Goal: Information Seeking & Learning: Learn about a topic

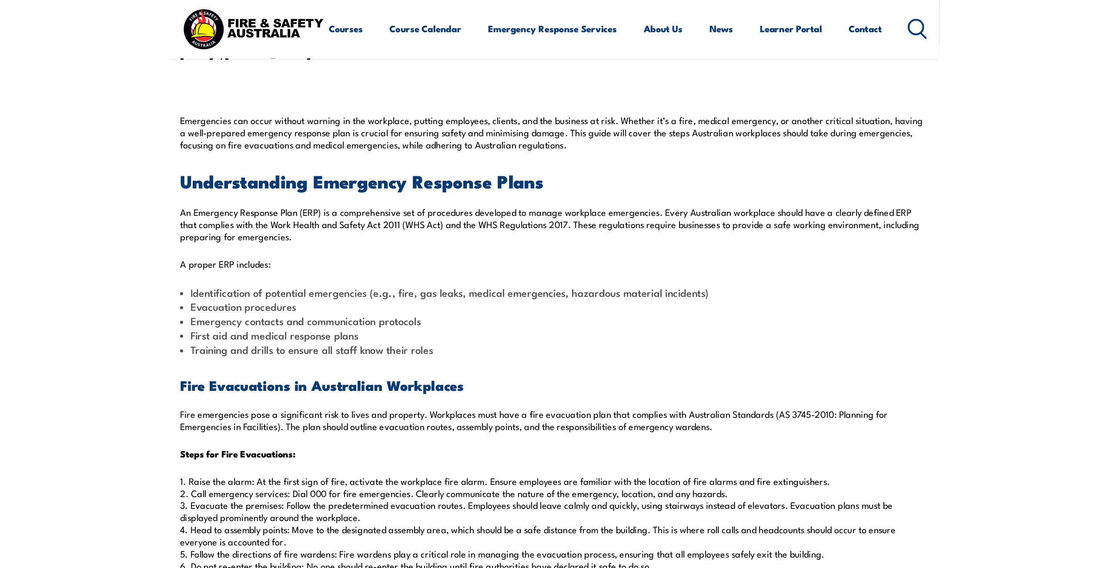
scroll to position [196, 0]
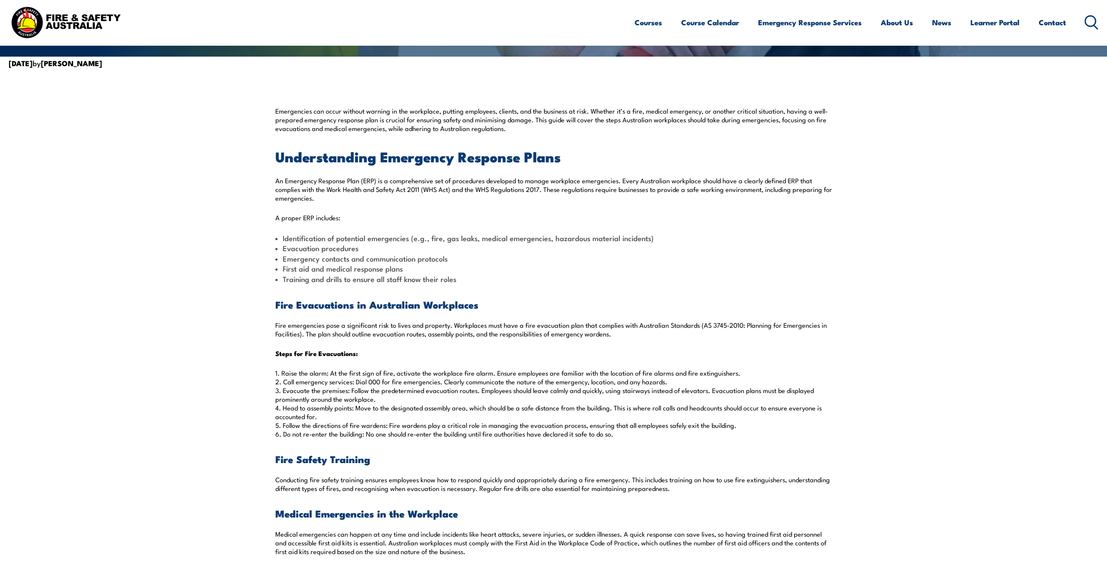
click at [276, 157] on h2 "Understanding Emergency Response Plans" at bounding box center [553, 156] width 557 height 12
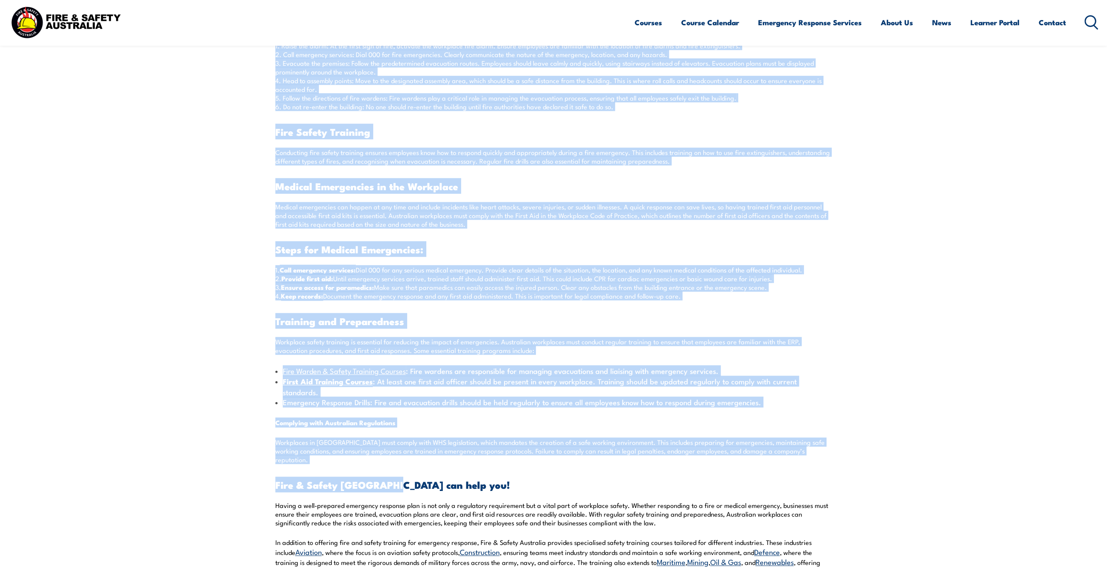
scroll to position [576, 0]
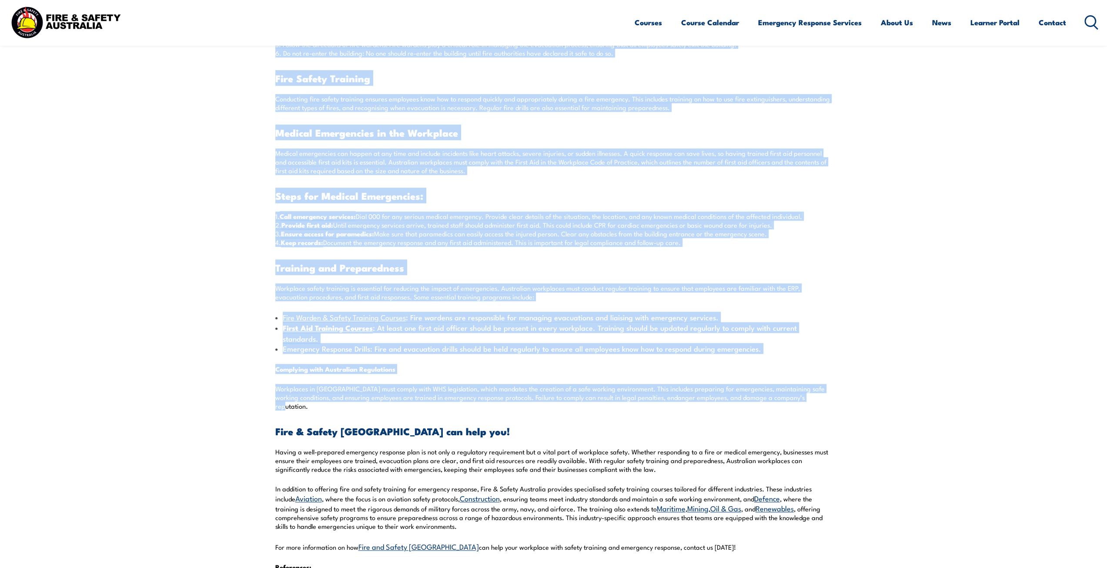
drag, startPoint x: 275, startPoint y: 181, endPoint x: 825, endPoint y: 386, distance: 587.2
click at [552, 386] on div "Emergencies can occur without warning in the workplace, putting employees, clie…" at bounding box center [553, 226] width 557 height 1001
copy div "An Emergency Response Plan (ERP) is a comprehensive set of procedures developed…"
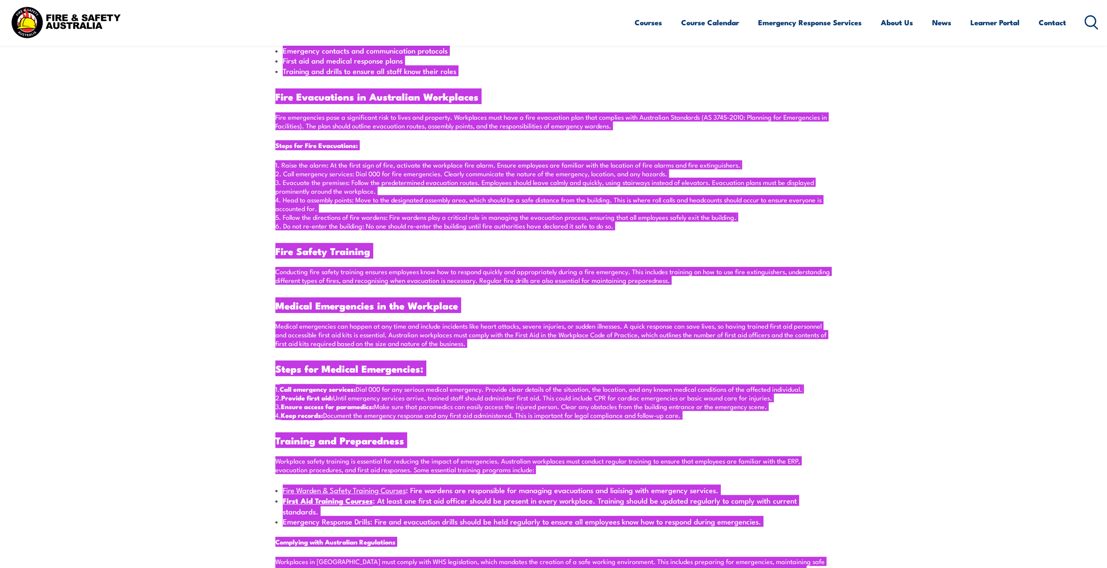
scroll to position [370, 0]
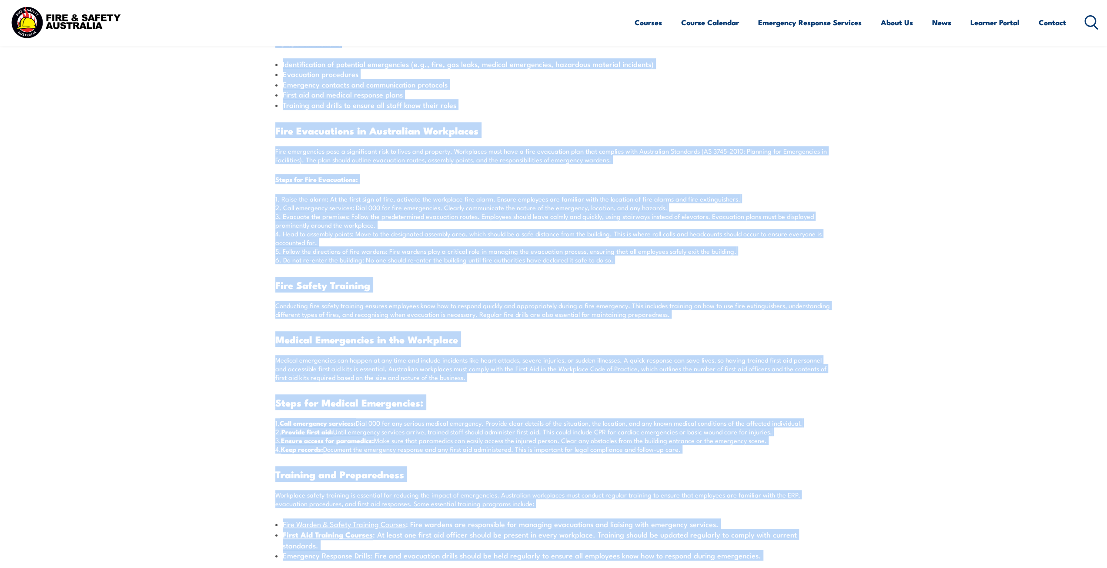
drag, startPoint x: 997, startPoint y: 327, endPoint x: 997, endPoint y: 334, distance: 6.5
click at [552, 327] on section "Emergencies can occur without warning in the workplace, putting employees, clie…" at bounding box center [553, 433] width 1107 height 1074
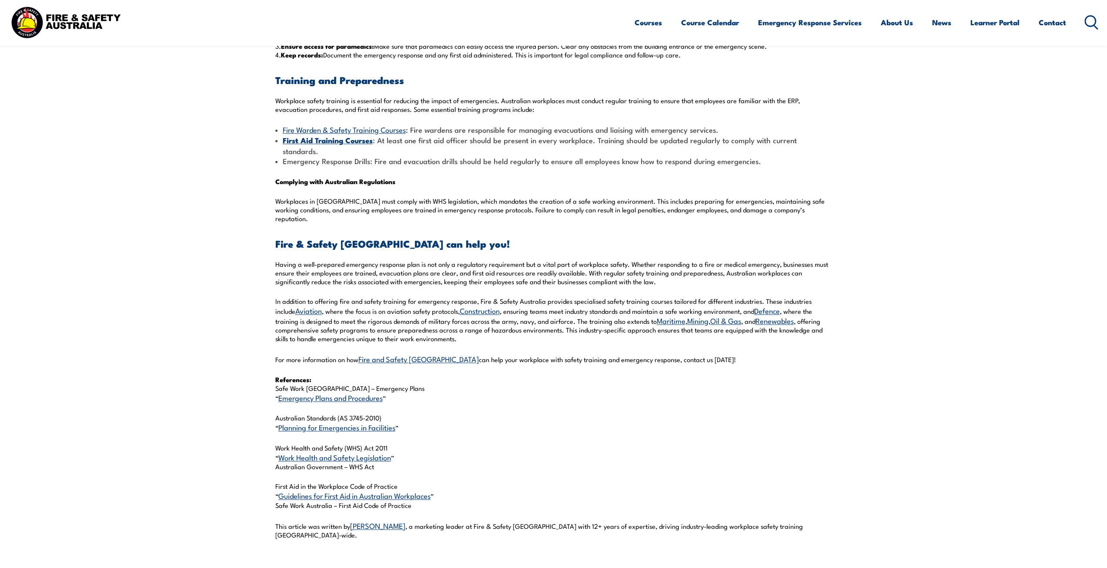
scroll to position [794, 0]
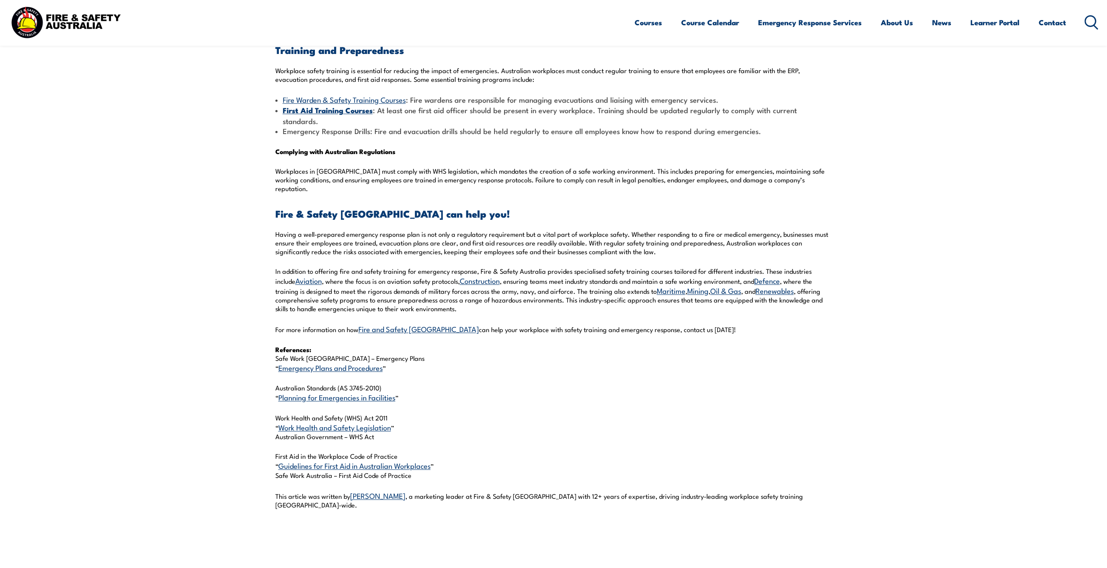
click at [355, 406] on link "Guidelines for First Aid in Australian Workplaces" at bounding box center [354, 465] width 152 height 10
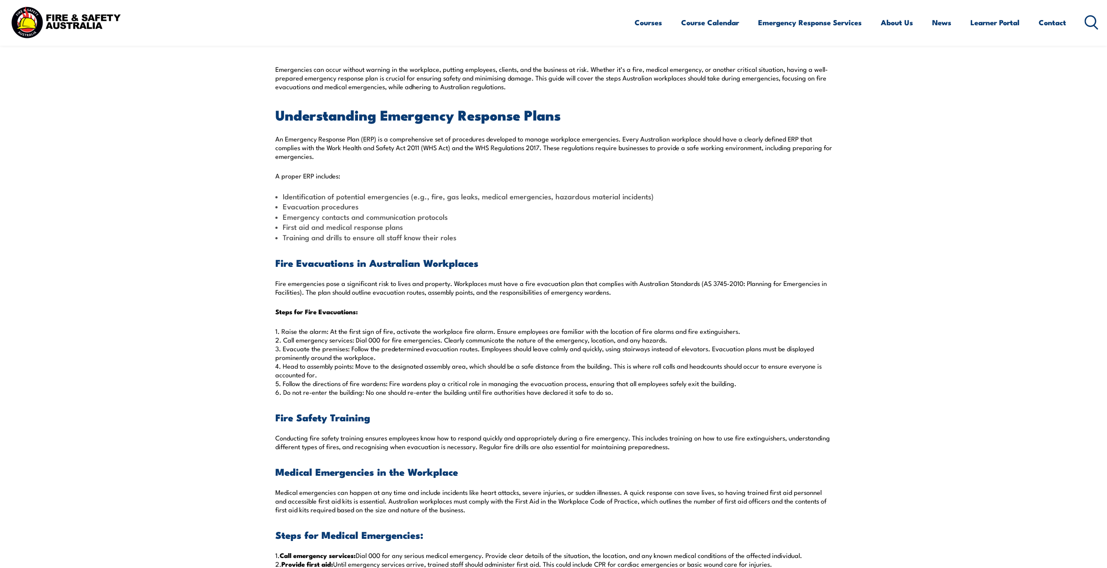
scroll to position [239, 0]
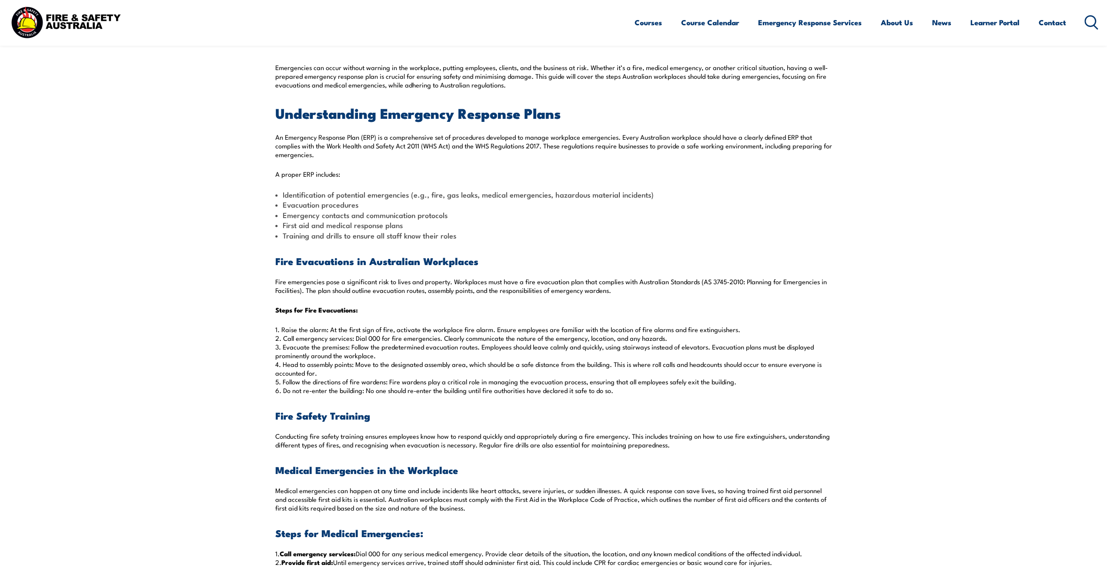
click at [289, 72] on p "Emergencies can occur without warning in the workplace, putting employees, clie…" at bounding box center [553, 76] width 557 height 26
click at [275, 67] on p "Emergencies can occur without warning in the workplace, putting employees, clie…" at bounding box center [553, 76] width 557 height 26
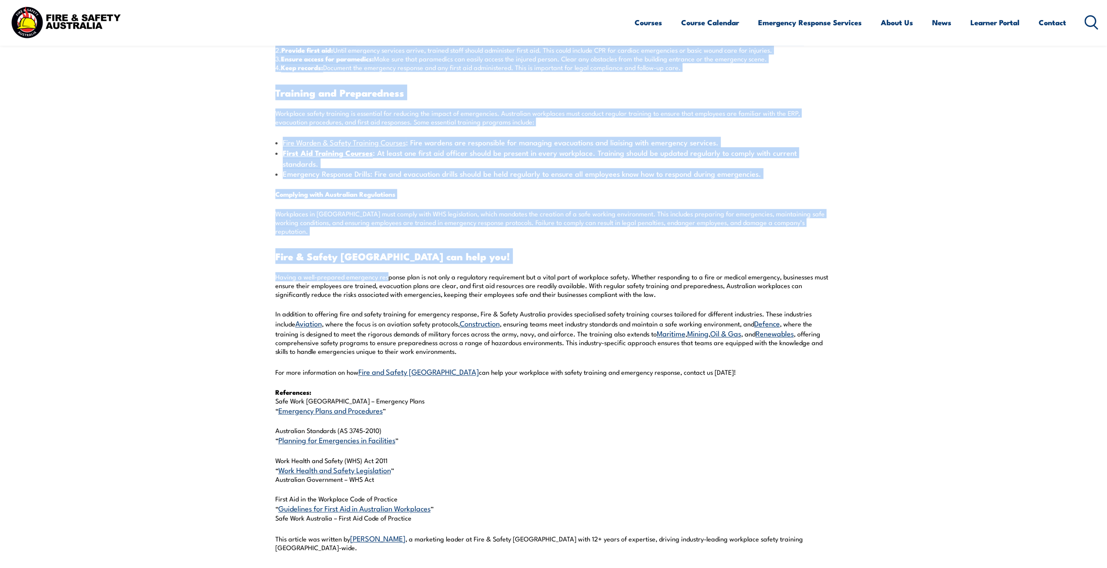
scroll to position [794, 0]
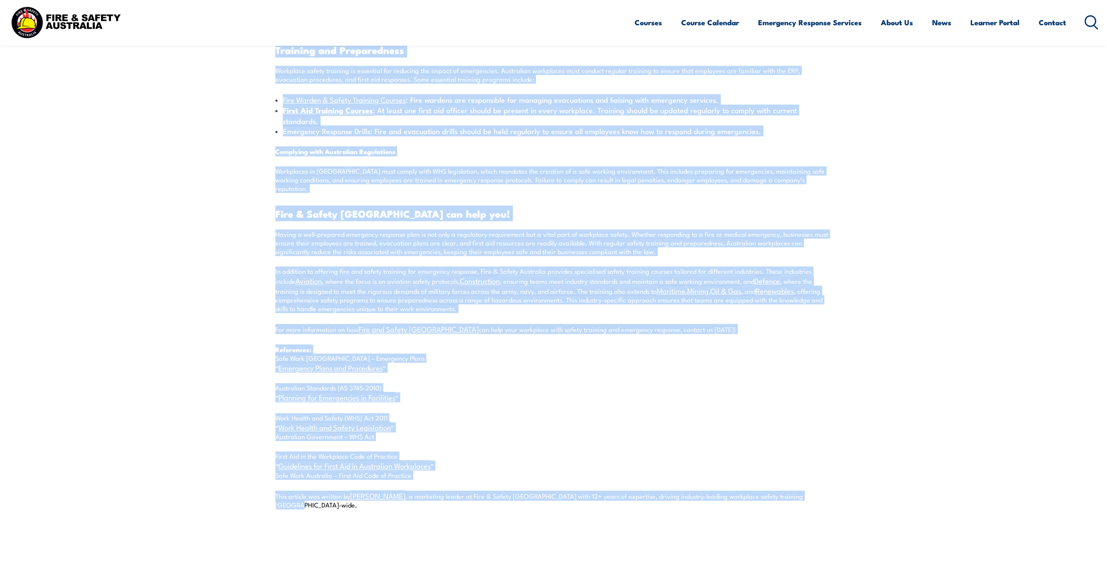
drag, startPoint x: 276, startPoint y: 68, endPoint x: 830, endPoint y: 475, distance: 688.0
click at [830, 475] on div "Emergencies can occur without warning in the workplace, putting employees, clie…" at bounding box center [553, 8] width 557 height 1001
click at [435, 453] on p "First Aid in the Workplace Code of Practice “ Guidelines for First Aid in Austr…" at bounding box center [553, 465] width 557 height 27
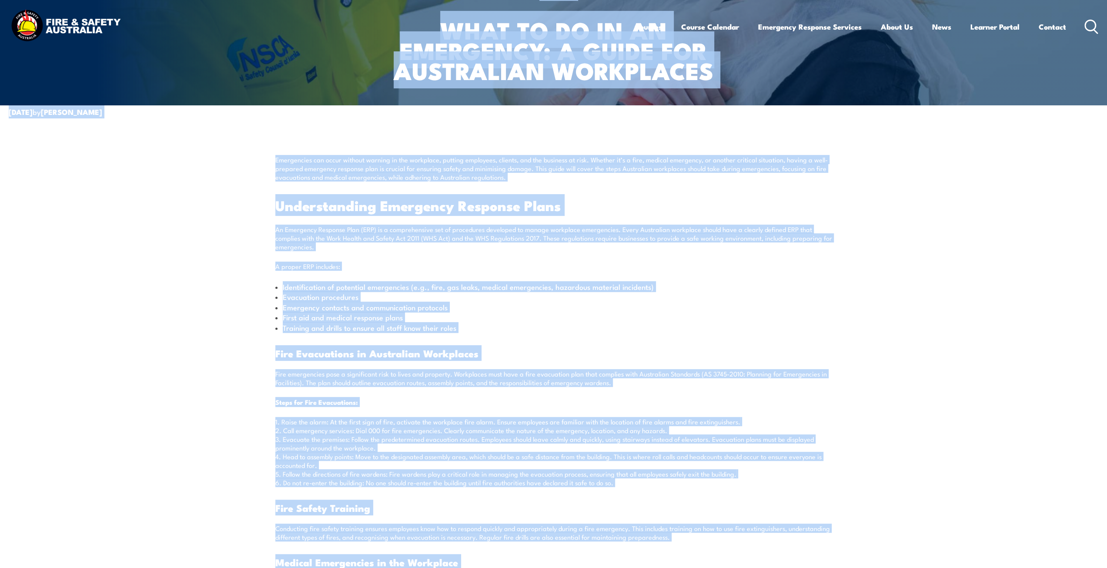
scroll to position [0, 0]
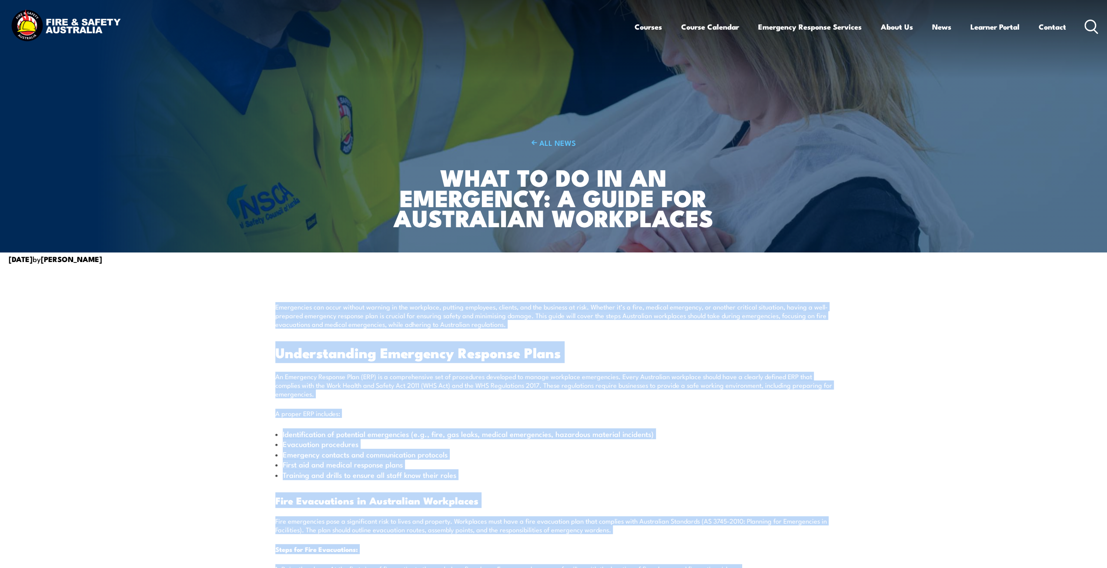
drag, startPoint x: 435, startPoint y: 453, endPoint x: 250, endPoint y: 305, distance: 237.2
copy div "Emergencies can occur without warning in the workplace, putting employees, clie…"
